Goal: Find specific page/section: Find specific page/section

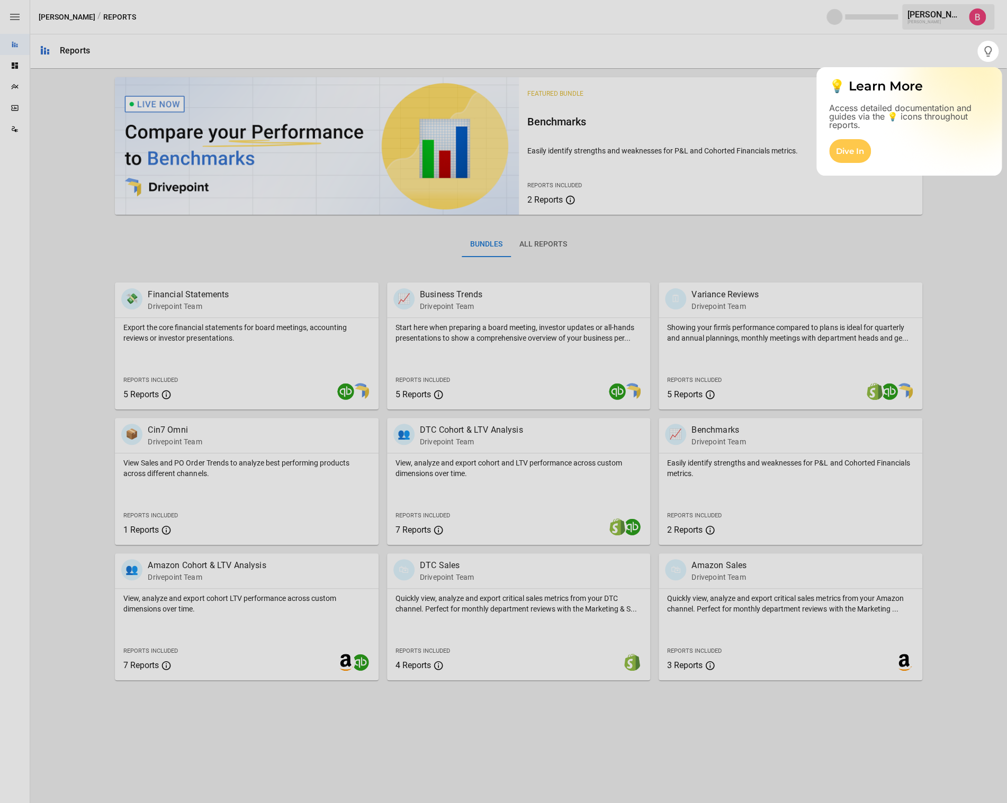
click at [951, 211] on div at bounding box center [503, 432] width 1007 height 741
click at [995, 53] on button "button" at bounding box center [987, 51] width 21 height 21
click at [838, 158] on div "Dive In" at bounding box center [850, 151] width 42 height 24
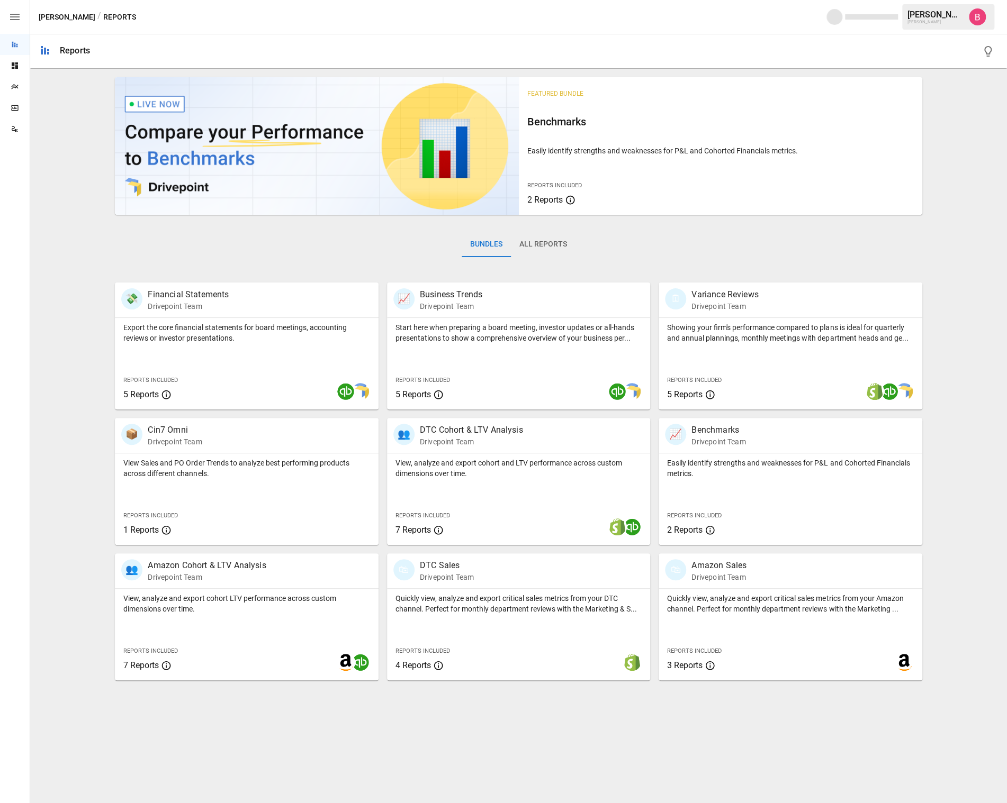
click at [12, 104] on icon "SmartModel" at bounding box center [15, 108] width 8 height 8
click at [22, 85] on div "Plans" at bounding box center [15, 87] width 30 height 8
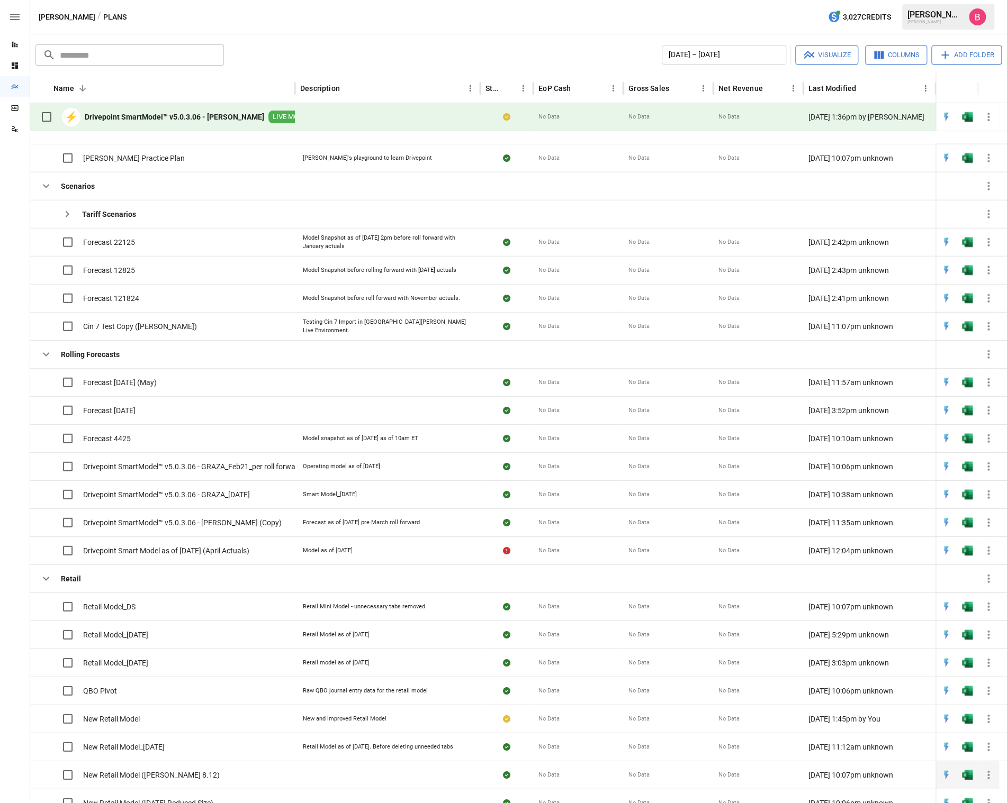
scroll to position [146, 0]
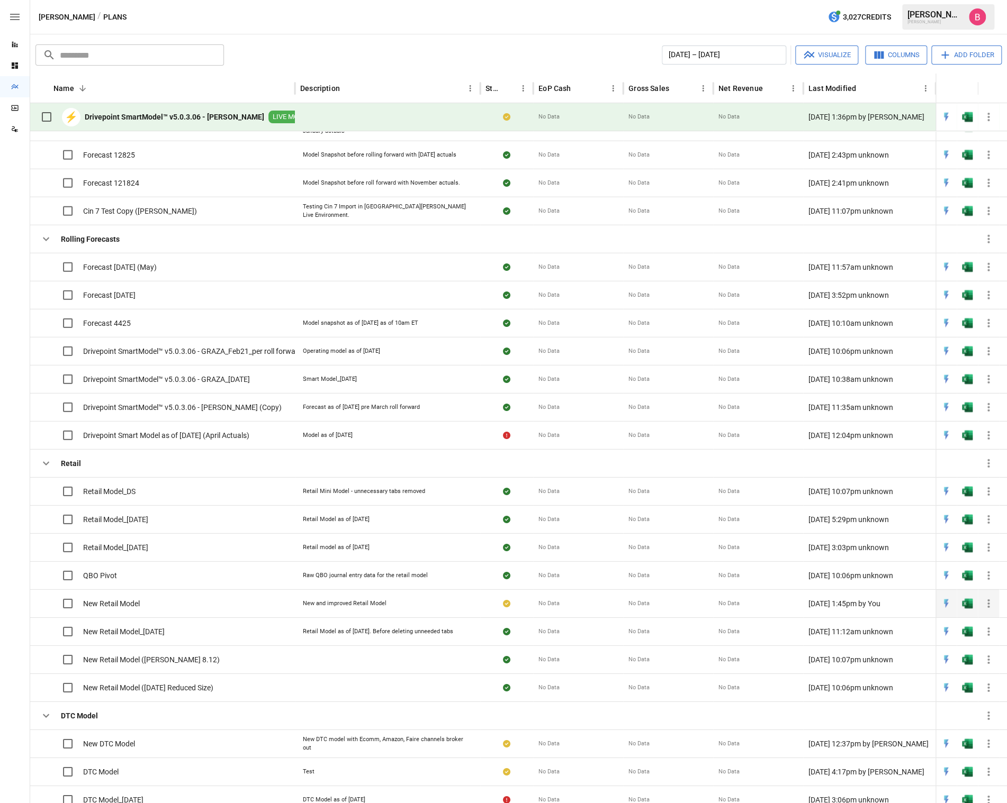
click at [220, 599] on div "New Retail Model" at bounding box center [162, 604] width 265 height 28
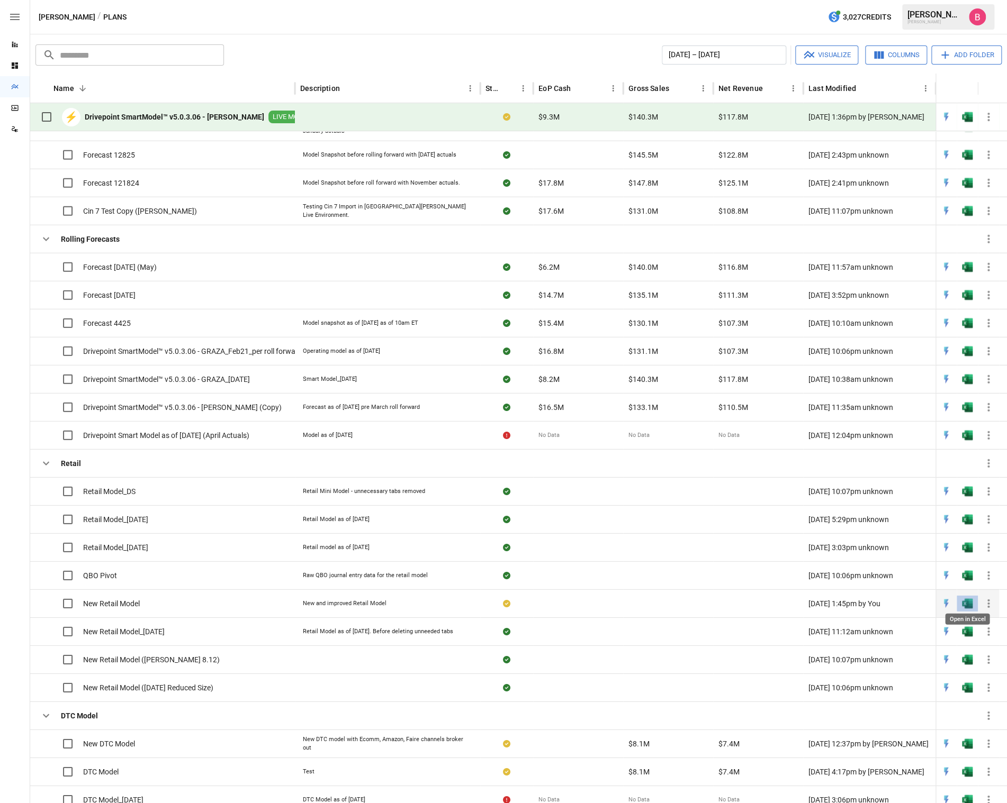
click at [968, 599] on img "Open in Excel" at bounding box center [967, 604] width 11 height 11
click at [5, 270] on div at bounding box center [15, 472] width 30 height 664
